Goal: Task Accomplishment & Management: Manage account settings

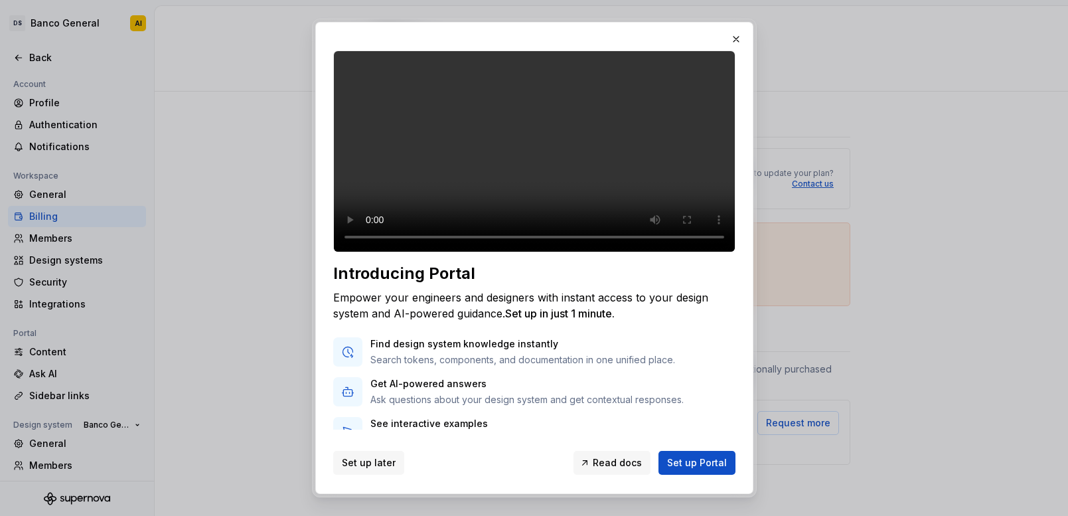
click at [379, 465] on span "Set up later" at bounding box center [369, 462] width 54 height 13
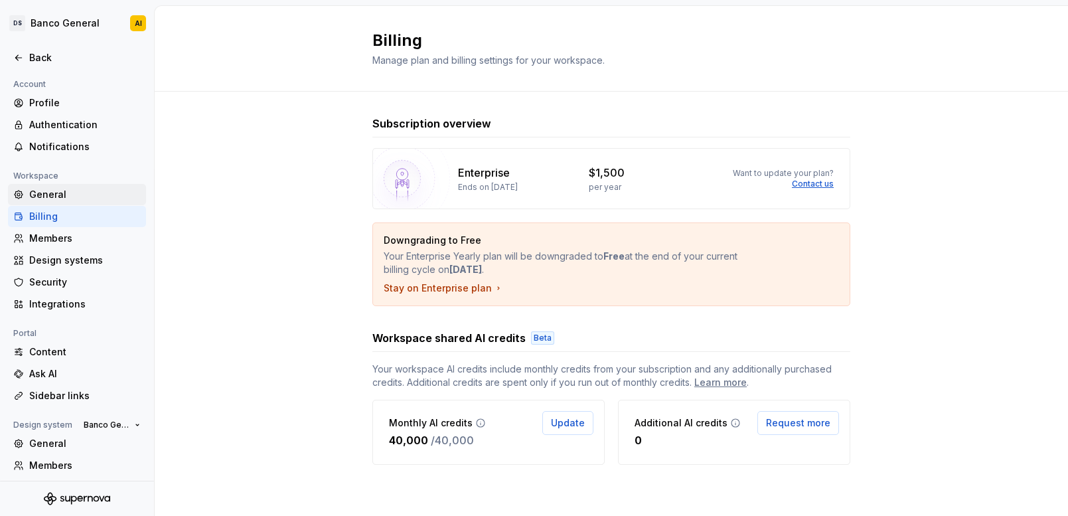
click at [58, 193] on div "General" at bounding box center [85, 194] width 112 height 13
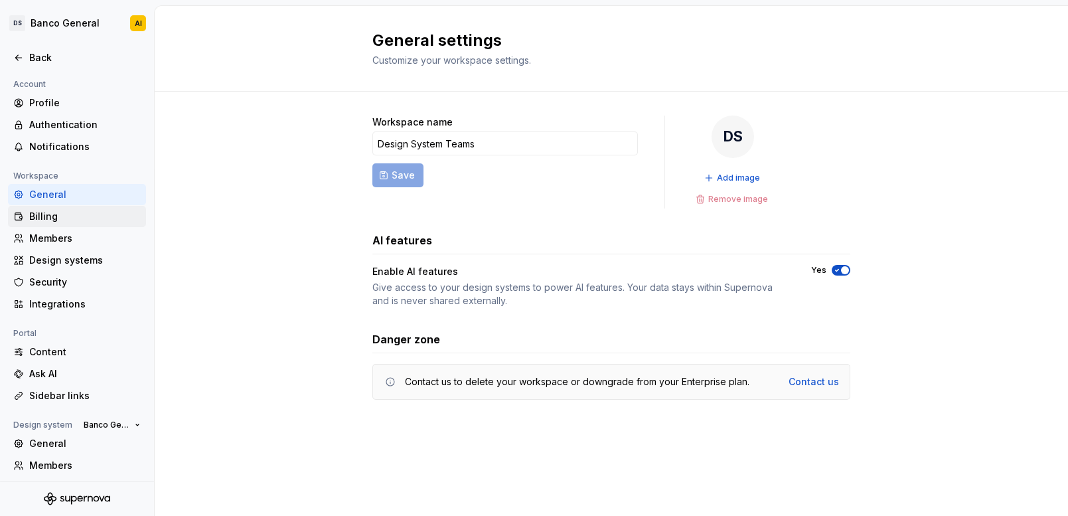
click at [54, 217] on div "Billing" at bounding box center [85, 216] width 112 height 13
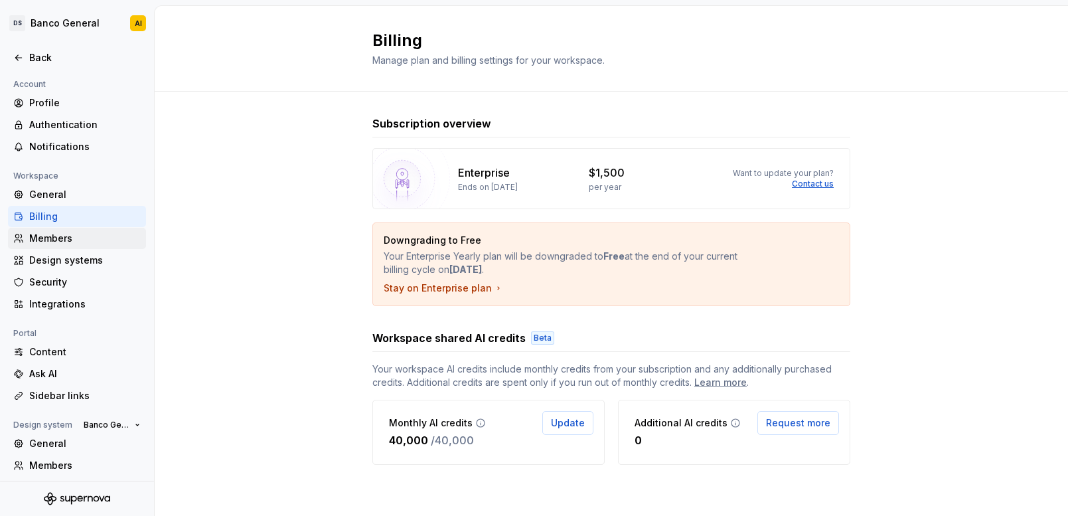
click at [53, 235] on div "Members" at bounding box center [85, 238] width 112 height 13
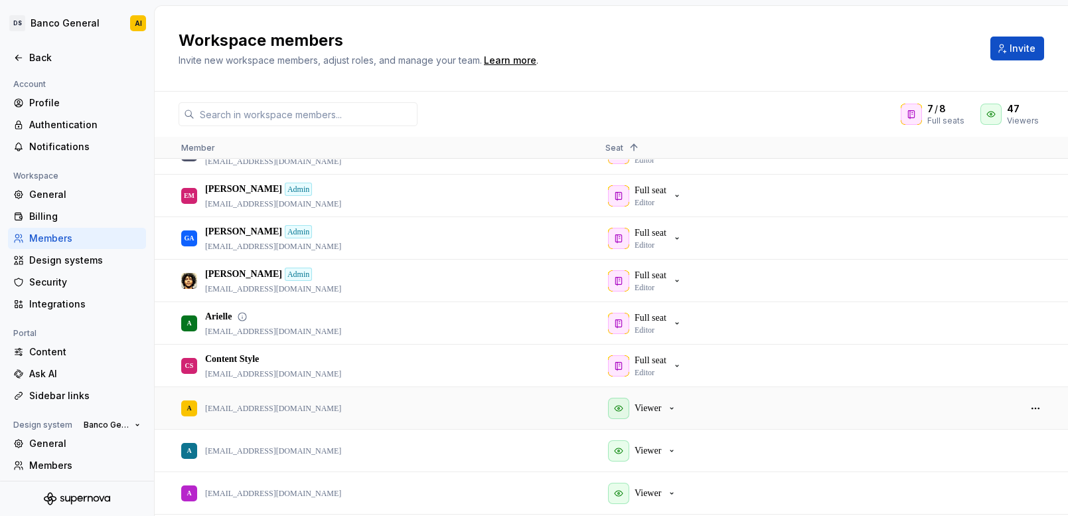
scroll to position [122, 0]
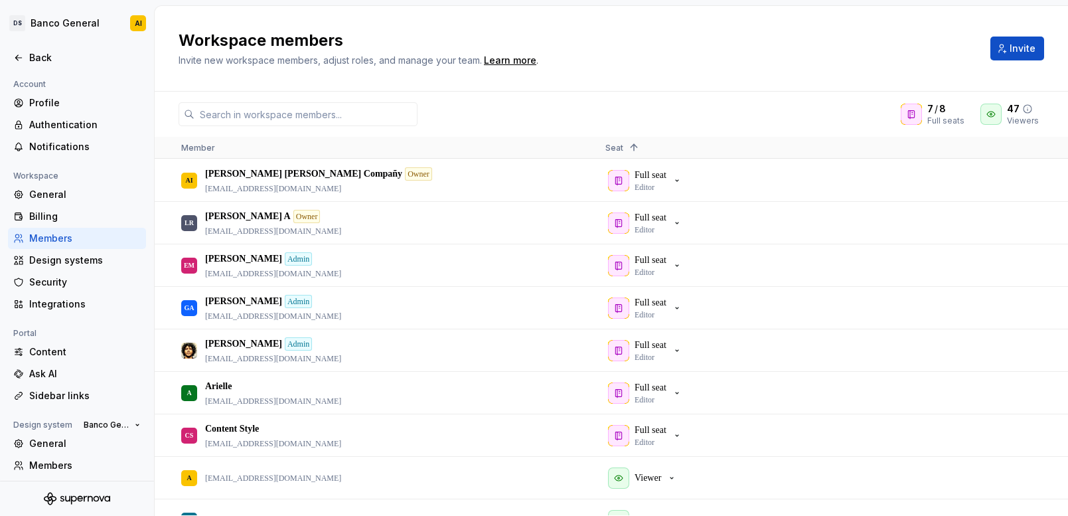
click at [993, 112] on icon at bounding box center [991, 114] width 11 height 11
click at [914, 118] on icon at bounding box center [911, 115] width 6 height 8
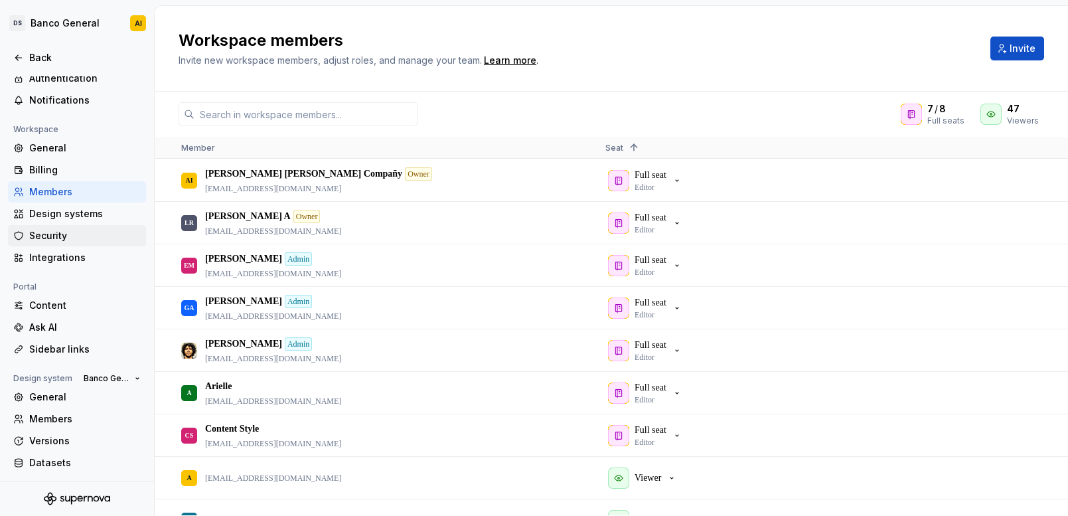
scroll to position [0, 0]
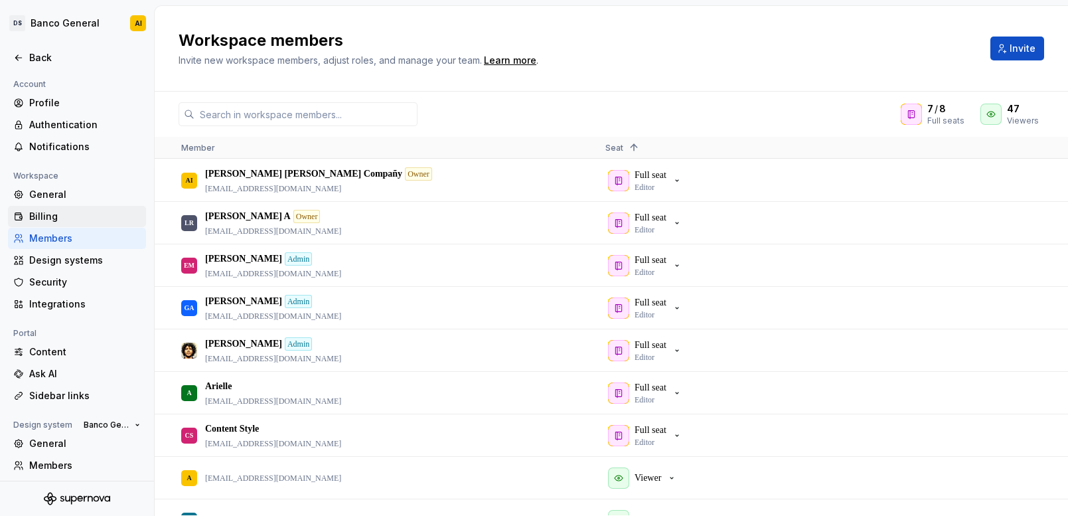
click at [50, 216] on div "Billing" at bounding box center [85, 216] width 112 height 13
click at [50, 214] on div "Billing" at bounding box center [85, 216] width 112 height 13
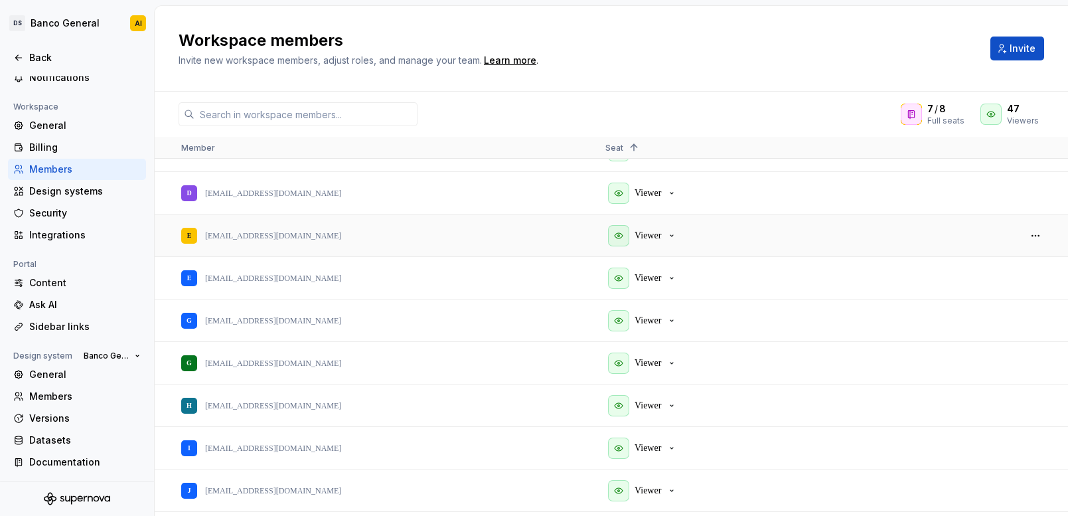
scroll to position [1015, 0]
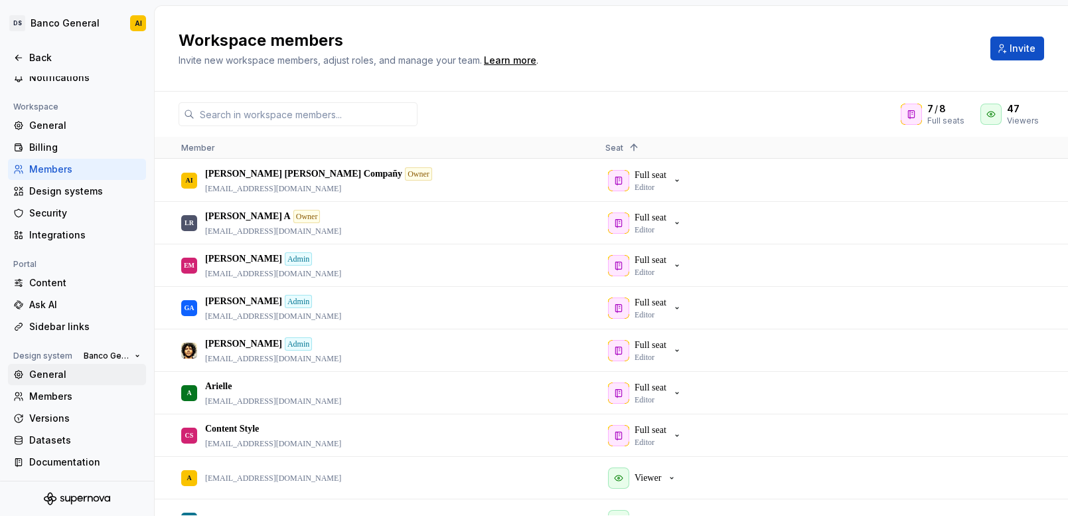
click at [48, 376] on div "General" at bounding box center [85, 374] width 112 height 13
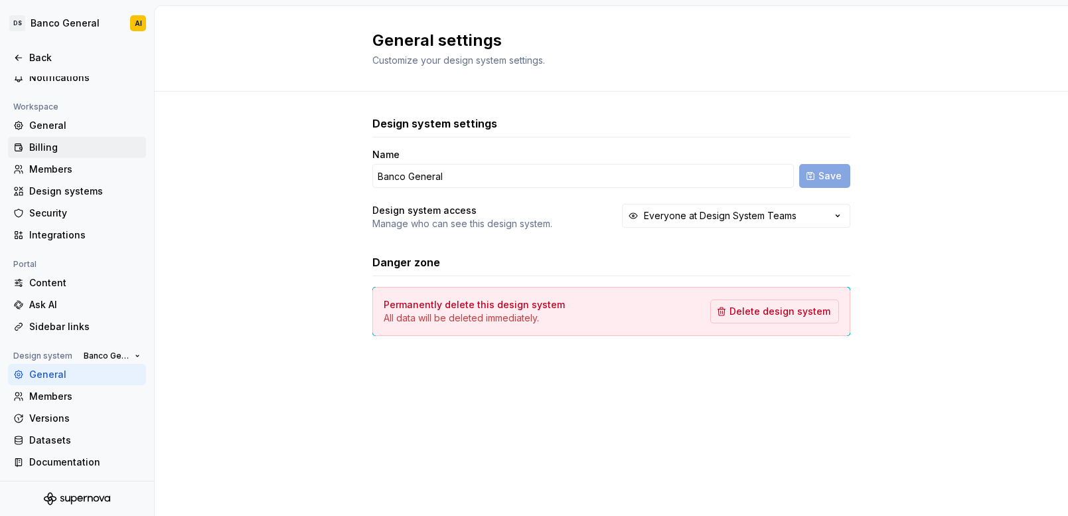
click at [54, 149] on div "Billing" at bounding box center [85, 147] width 112 height 13
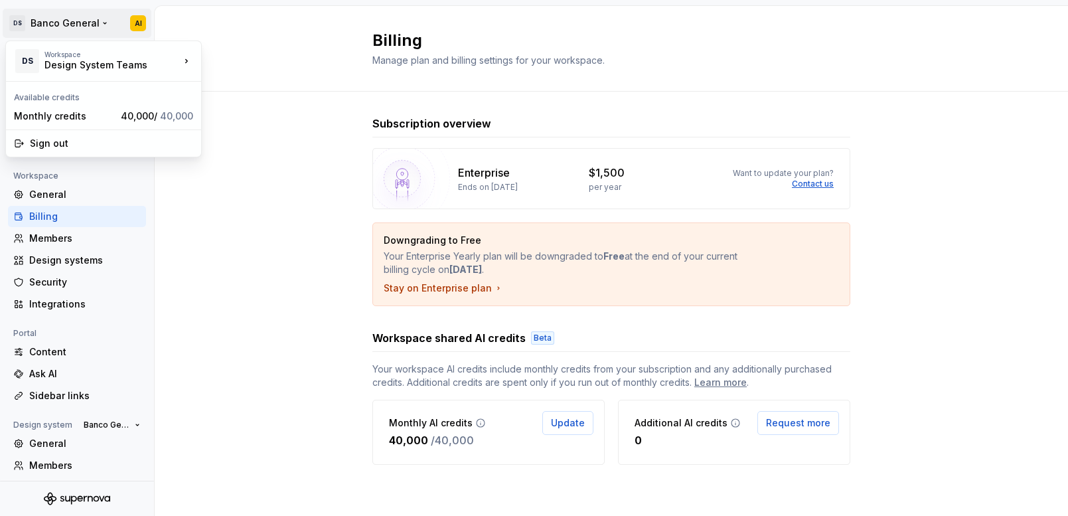
click at [133, 27] on html "DS Banco General AI Back Account Profile Authentication Notifications Workspace…" at bounding box center [534, 258] width 1068 height 516
click at [269, 161] on html "DS Banco General AI Back Account Profile Authentication Notifications Workspace…" at bounding box center [534, 258] width 1068 height 516
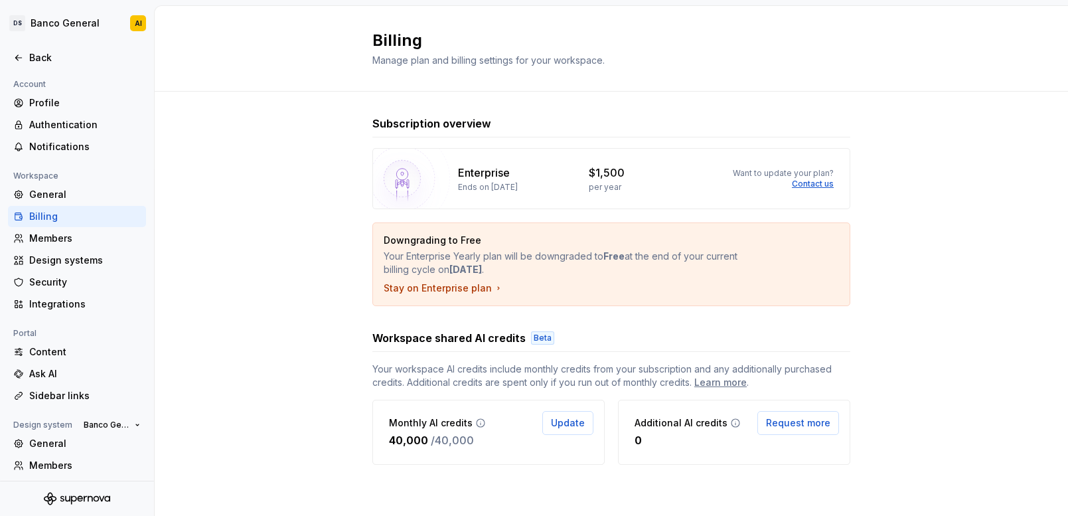
click at [501, 178] on p "Enterprise" at bounding box center [484, 173] width 52 height 16
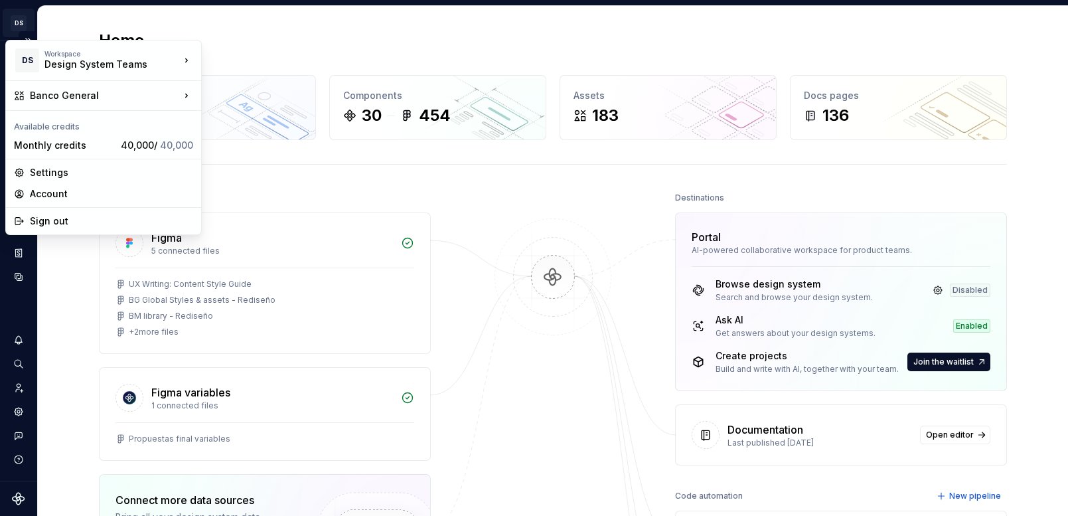
click at [19, 23] on html "DS Banco General AI Design system data Home Design tokens 373 Components 30 454…" at bounding box center [534, 258] width 1068 height 516
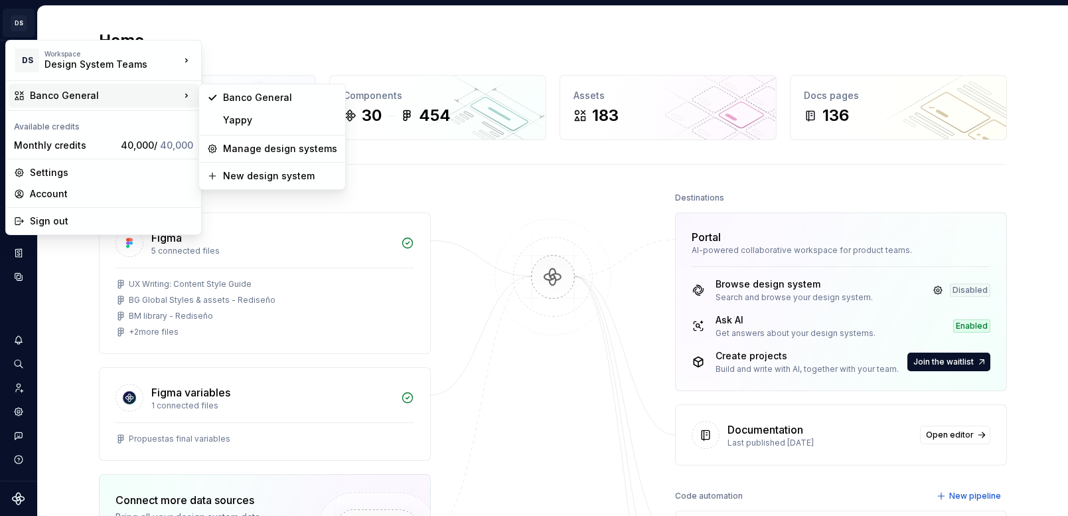
click at [50, 100] on div "Banco General" at bounding box center [105, 95] width 150 height 13
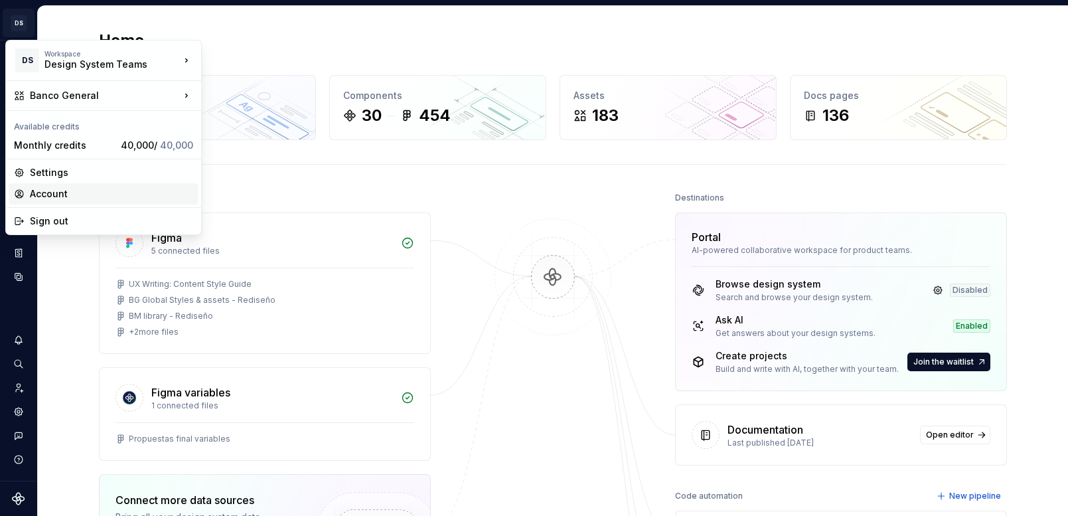
click at [47, 190] on div "Account" at bounding box center [111, 193] width 163 height 13
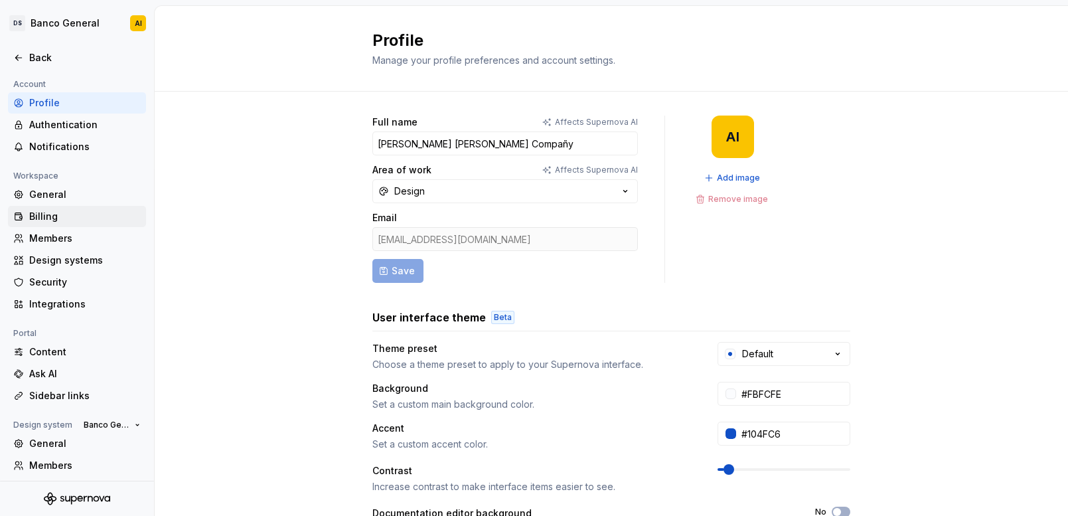
click at [55, 214] on div "Billing" at bounding box center [85, 216] width 112 height 13
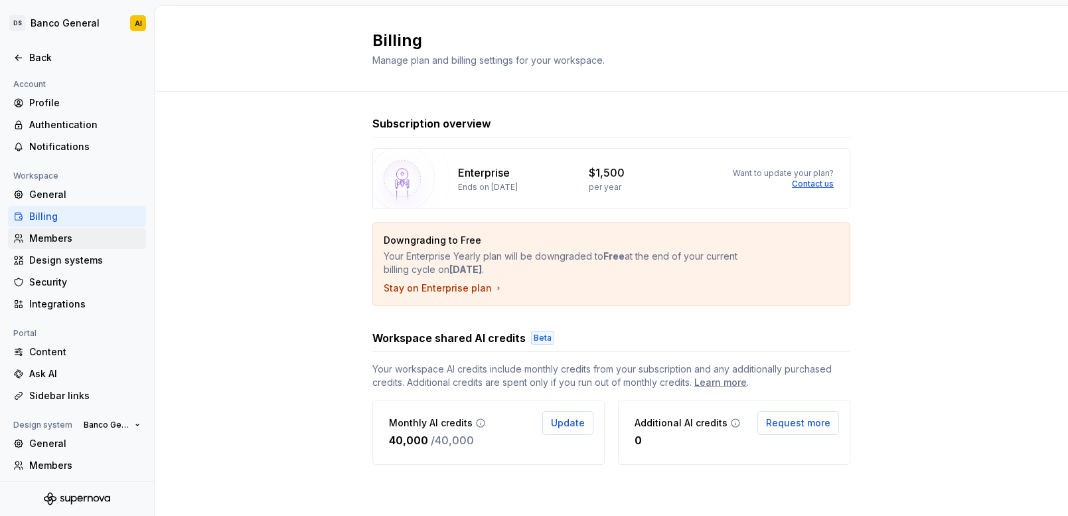
click at [54, 238] on div "Members" at bounding box center [85, 238] width 112 height 13
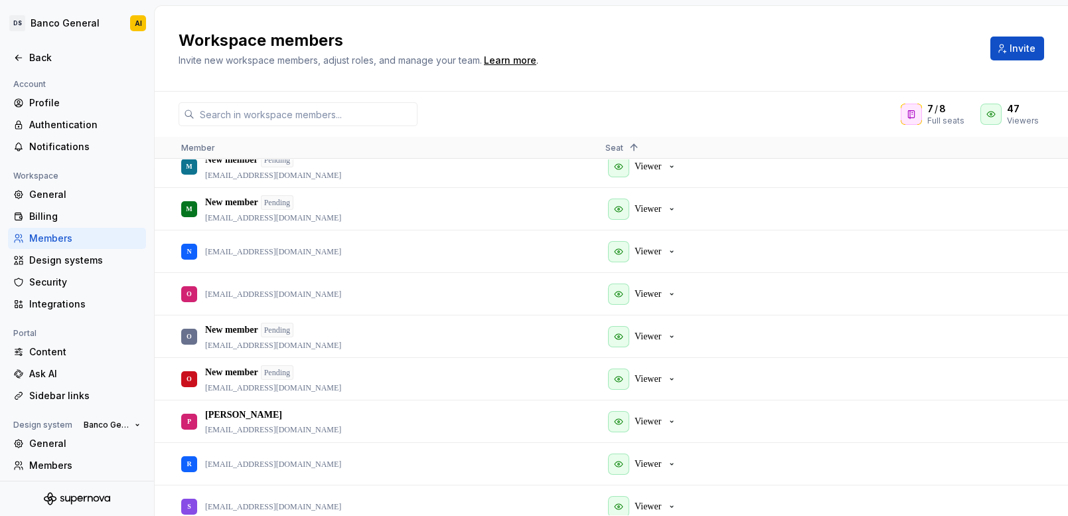
scroll to position [1686, 0]
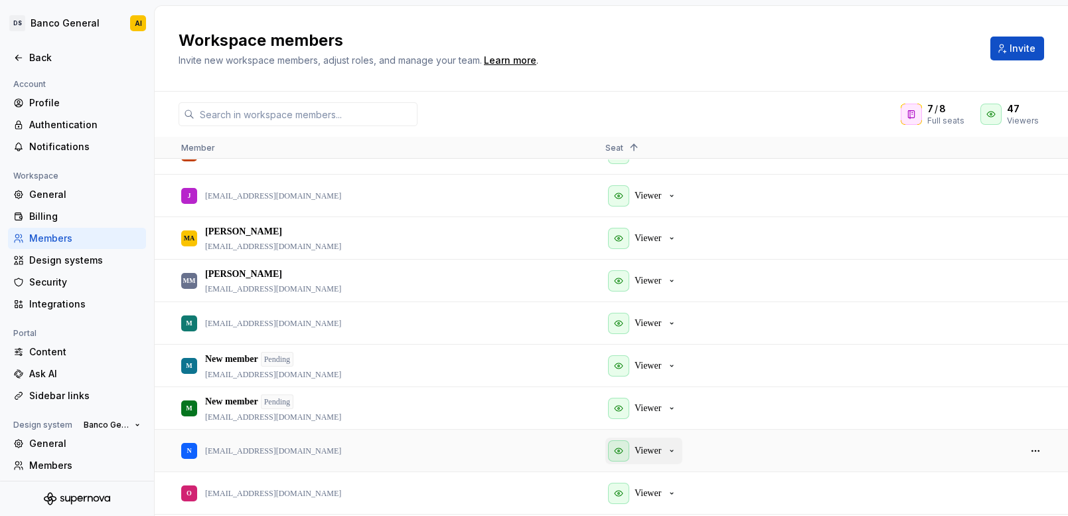
click at [651, 448] on p "Viewer" at bounding box center [648, 450] width 27 height 13
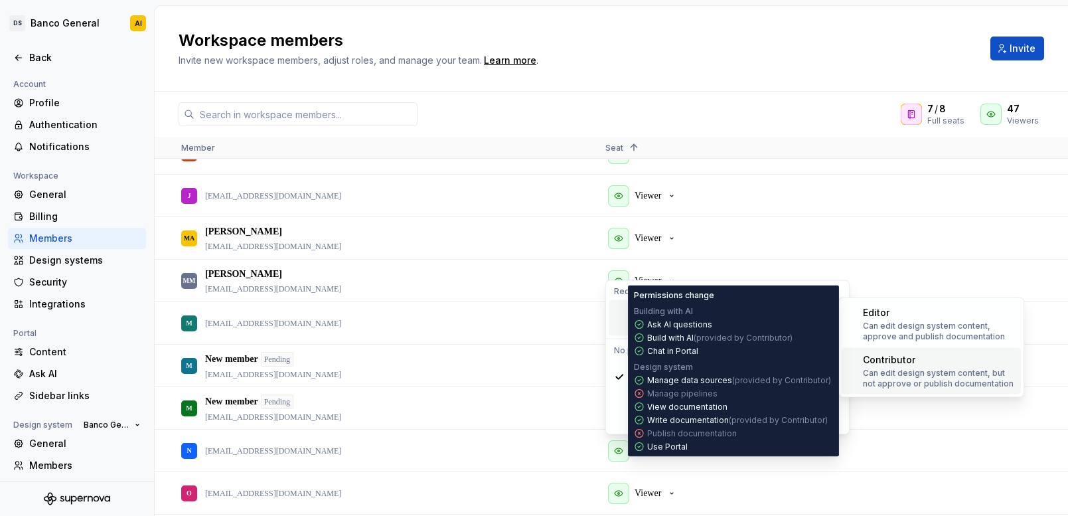
click at [891, 361] on div "Contributor" at bounding box center [889, 359] width 52 height 13
